Goal: Information Seeking & Learning: Learn about a topic

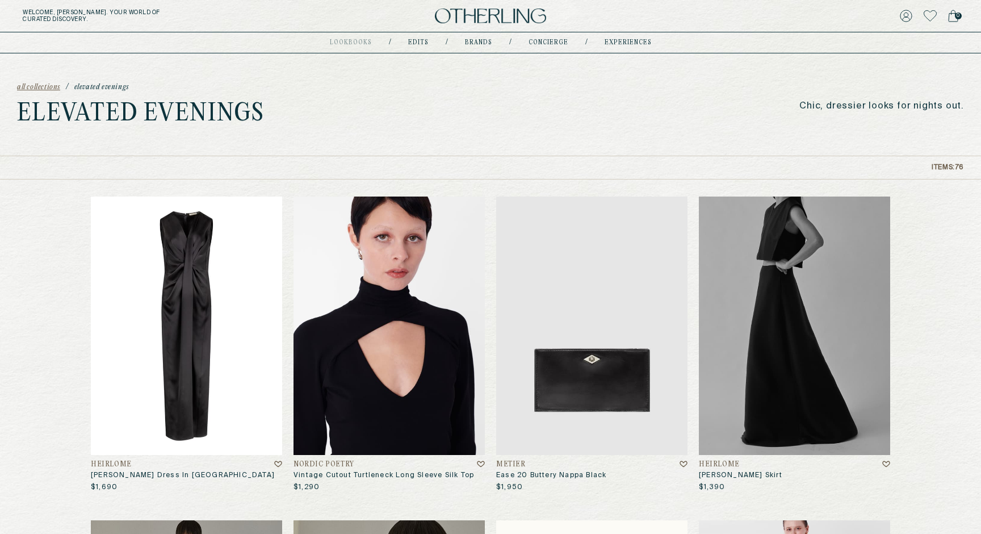
click at [248, 342] on img at bounding box center [186, 325] width 191 height 258
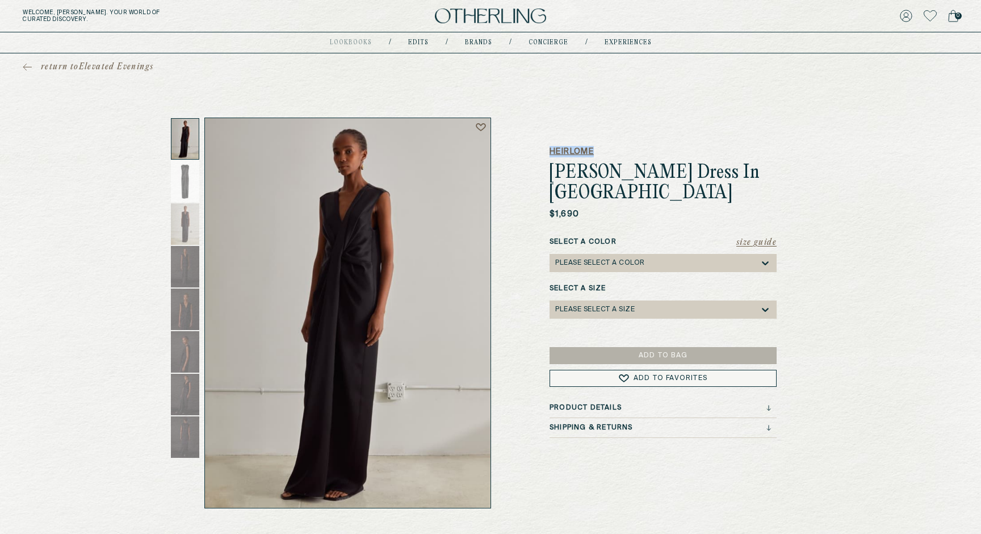
drag, startPoint x: 543, startPoint y: 149, endPoint x: 628, endPoint y: 146, distance: 85.2
click at [628, 146] on div "Heirlome [PERSON_NAME] Dress In Satin $1,690 Size Guide Select a Color Please s…" at bounding box center [490, 313] width 591 height 391
click at [629, 146] on h5 "Heirlome" at bounding box center [663, 151] width 227 height 11
drag, startPoint x: 715, startPoint y: 169, endPoint x: 548, endPoint y: 179, distance: 167.2
click at [548, 179] on div "Heirlome [PERSON_NAME] Dress In Satin $1,690 Size Guide Select a Color Please s…" at bounding box center [490, 313] width 591 height 391
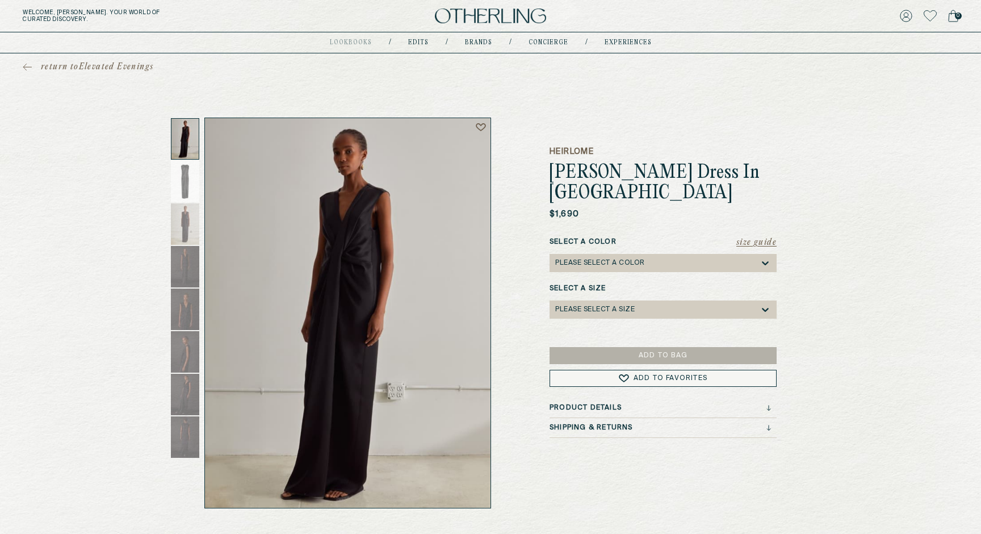
click at [722, 84] on div "return to Elevated Evenings Heirlome [PERSON_NAME] Dress In Satin $1,690 Size G…" at bounding box center [490, 280] width 981 height 455
